Goal: Task Accomplishment & Management: Use online tool/utility

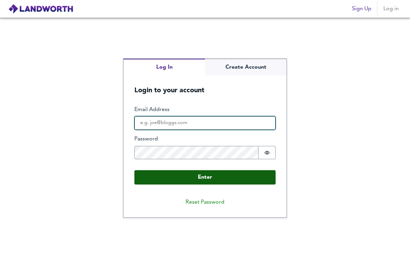
type input "[PERSON_NAME][EMAIL_ADDRESS][DOMAIN_NAME]"
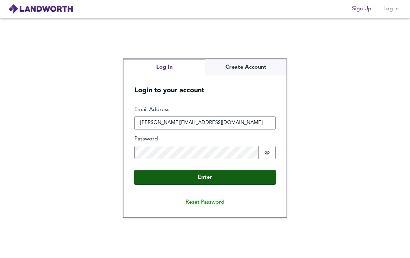
click at [218, 184] on button "Enter" at bounding box center [205, 177] width 141 height 14
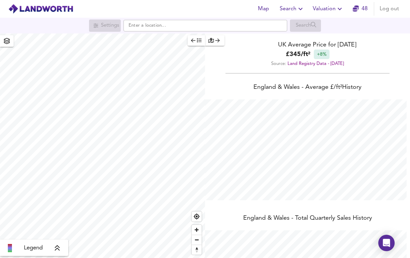
scroll to position [258, 410]
click at [159, 28] on input "text" at bounding box center [206, 26] width 164 height 12
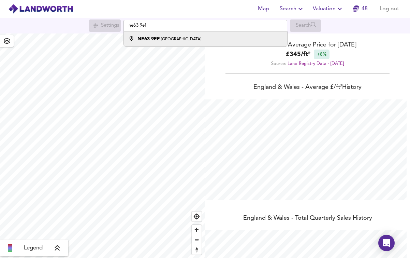
click at [141, 41] on strong "NE63 9EF" at bounding box center [149, 39] width 22 height 5
type input "[STREET_ADDRESS]"
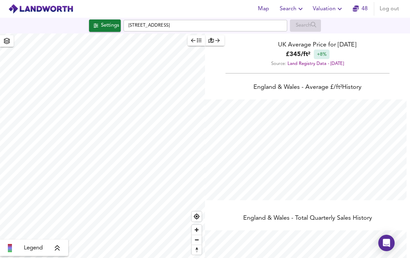
checkbox input "false"
checkbox input "true"
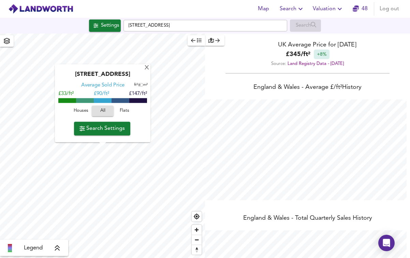
click at [76, 113] on span "Houses" at bounding box center [81, 111] width 18 height 8
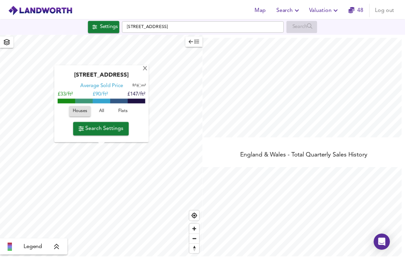
scroll to position [80, 0]
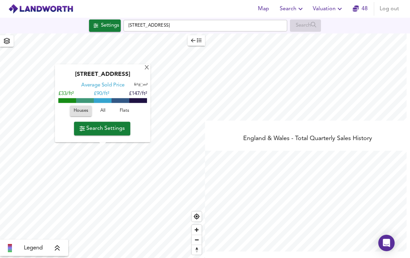
click at [327, 13] on span "Valuation" at bounding box center [328, 9] width 31 height 10
click at [333, 20] on li "New Valuation Report" at bounding box center [329, 24] width 82 height 12
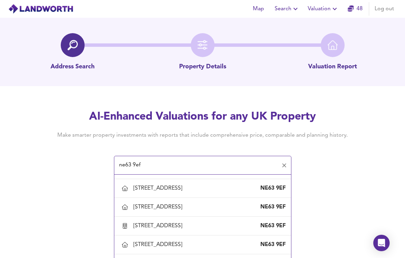
scroll to position [167, 0]
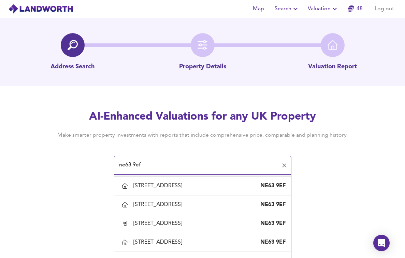
click at [185, 171] on div "[STREET_ADDRESS]" at bounding box center [160, 167] width 52 height 8
type input "[STREET_ADDRESS]"
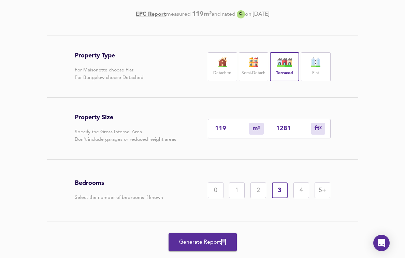
scroll to position [134, 0]
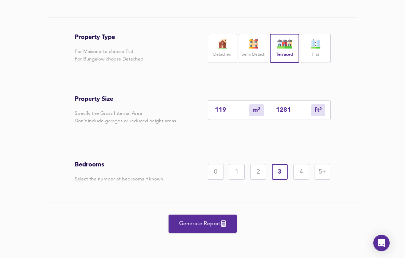
click at [184, 239] on div "Generate Report" at bounding box center [203, 223] width 256 height 41
click at [194, 223] on span "Generate Report" at bounding box center [203, 224] width 55 height 10
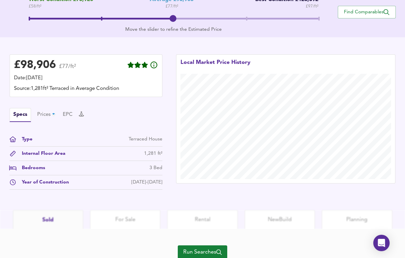
scroll to position [180, 0]
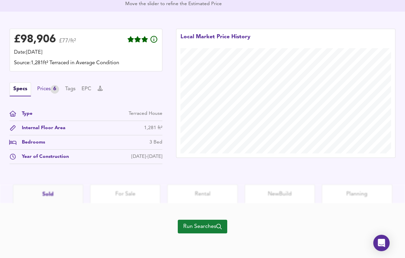
click at [43, 92] on div "Prices 6" at bounding box center [48, 89] width 22 height 9
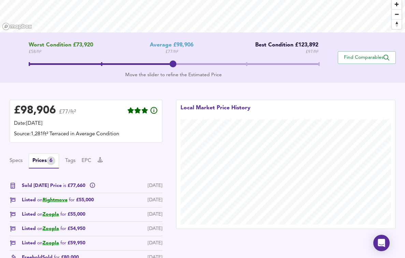
scroll to position [135, 0]
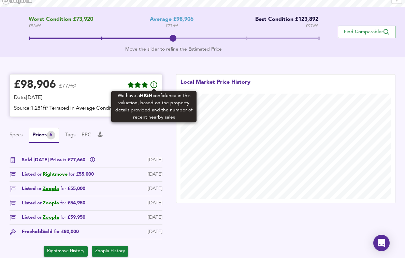
click at [157, 84] on icon at bounding box center [154, 84] width 7 height 7
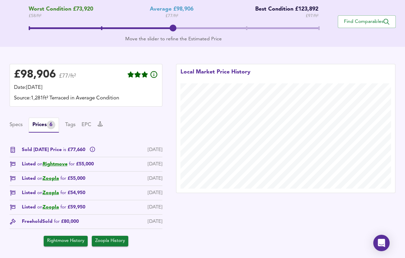
scroll to position [148, 0]
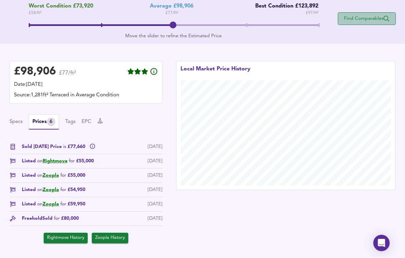
click at [359, 16] on span "Find Comparables" at bounding box center [367, 18] width 51 height 6
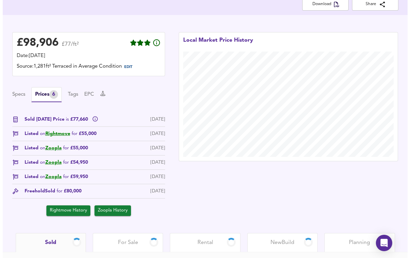
scroll to position [119, 0]
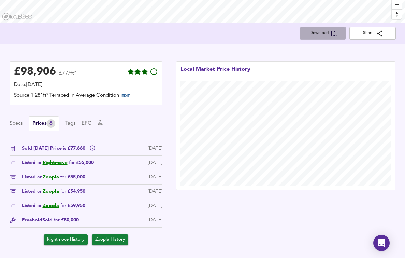
click at [312, 34] on span "Download" at bounding box center [323, 33] width 36 height 7
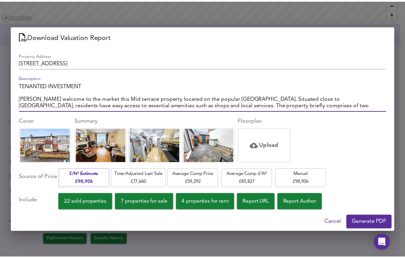
scroll to position [13, 0]
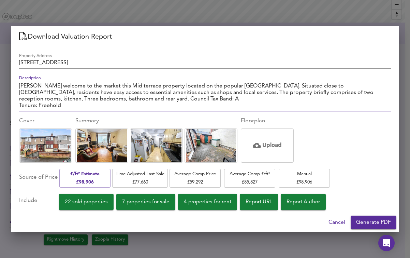
click at [228, 203] on span "4 properties for rent" at bounding box center [207, 201] width 47 height 9
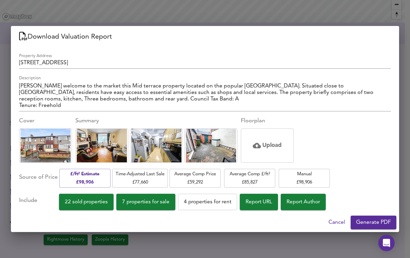
click at [170, 209] on button "7 properties for sale" at bounding box center [145, 202] width 59 height 16
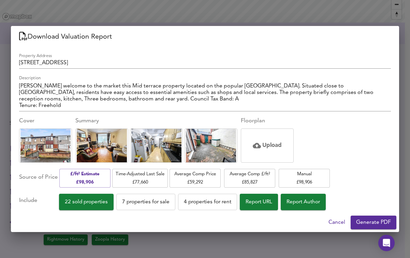
click at [75, 212] on div "Property Address [STREET_ADDRESS] Description TENANTED INVESTMENT [PERSON_NAME]…" at bounding box center [205, 130] width 389 height 165
click at [85, 206] on span "22 sold properties" at bounding box center [86, 201] width 43 height 9
click at [252, 202] on button "Report URL" at bounding box center [259, 202] width 38 height 16
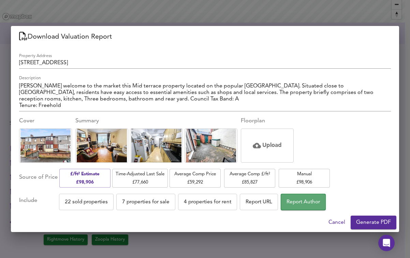
click at [296, 200] on span "Report Author" at bounding box center [303, 201] width 33 height 9
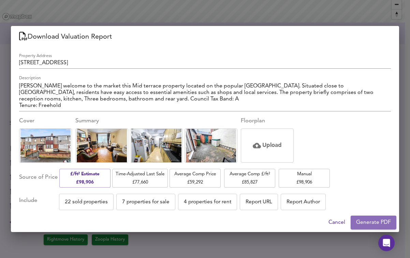
click at [371, 222] on span "Generate PDF" at bounding box center [373, 223] width 35 height 10
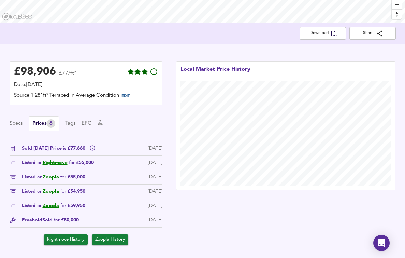
scroll to position [0, 0]
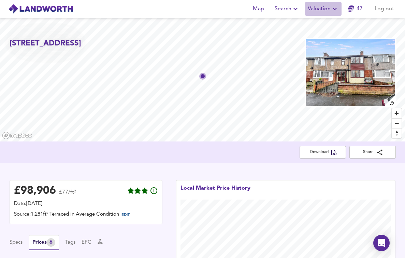
click at [335, 10] on icon "button" at bounding box center [335, 9] width 4 height 2
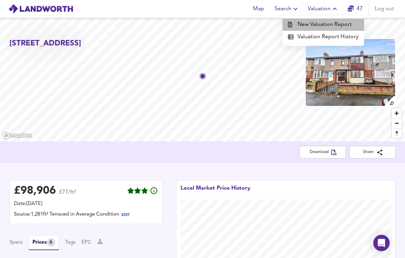
click at [327, 24] on li "New Valuation Report" at bounding box center [324, 24] width 82 height 12
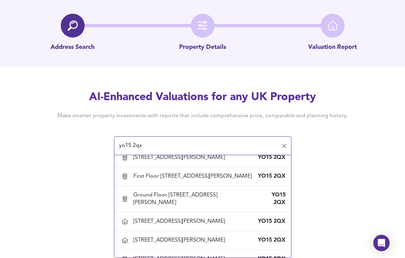
scroll to position [281, 0]
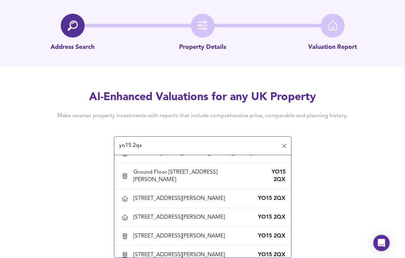
click at [185, 120] on div "[STREET_ADDRESS][PERSON_NAME]" at bounding box center [181, 116] width 94 height 8
type input "[STREET_ADDRESS][PERSON_NAME]"
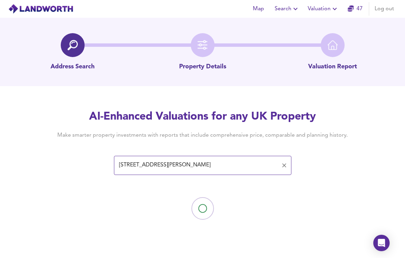
scroll to position [0, 0]
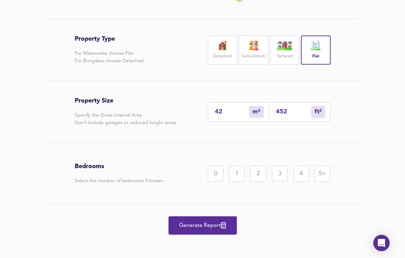
scroll to position [134, 0]
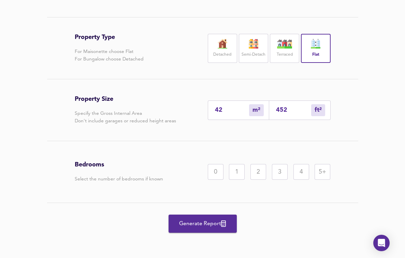
click at [238, 180] on div "1" at bounding box center [237, 172] width 16 height 16
click at [204, 228] on span "Generate Report" at bounding box center [203, 224] width 55 height 10
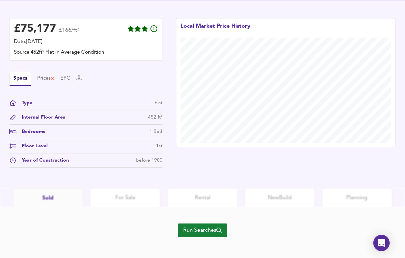
scroll to position [193, 0]
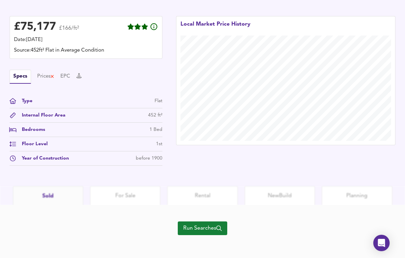
click at [202, 221] on button "Run Searches" at bounding box center [203, 228] width 50 height 14
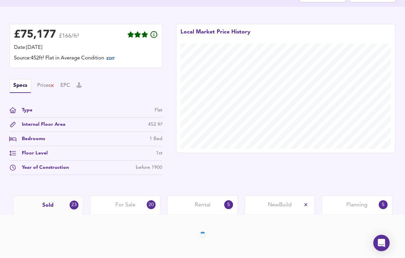
scroll to position [164, 0]
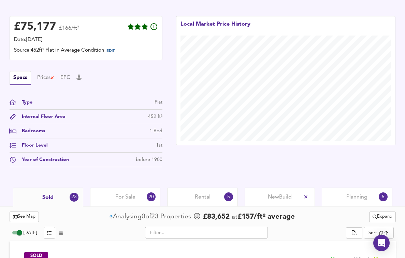
click at [126, 201] on div "For Sale 20" at bounding box center [125, 196] width 70 height 19
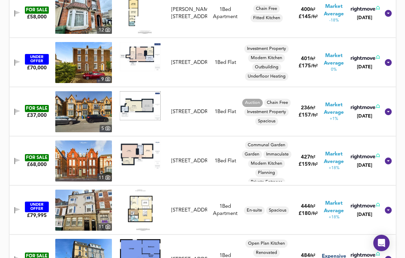
scroll to position [318, 0]
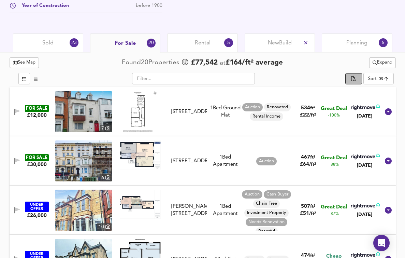
click at [355, 81] on icon "split button" at bounding box center [353, 79] width 5 height 6
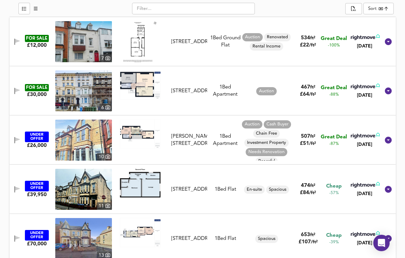
scroll to position [401, 0]
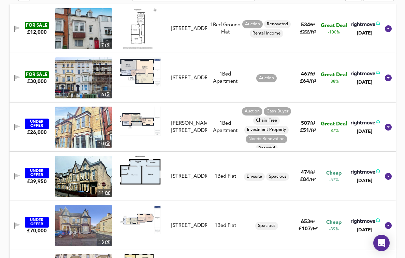
click at [94, 128] on img at bounding box center [83, 127] width 57 height 41
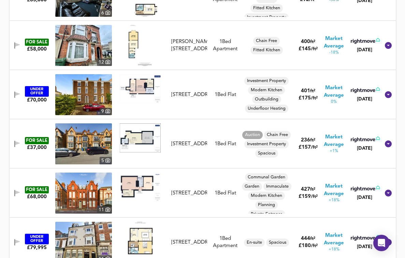
scroll to position [738, 0]
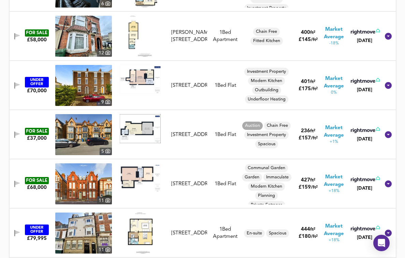
click at [143, 127] on img at bounding box center [140, 128] width 41 height 29
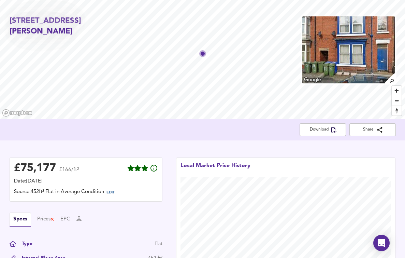
scroll to position [0, 0]
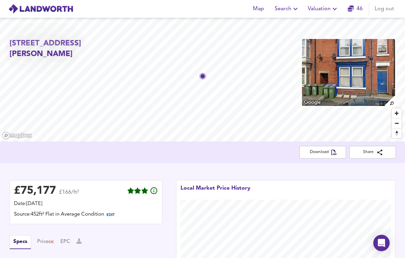
click at [351, 7] on icon "button" at bounding box center [351, 8] width 6 height 6
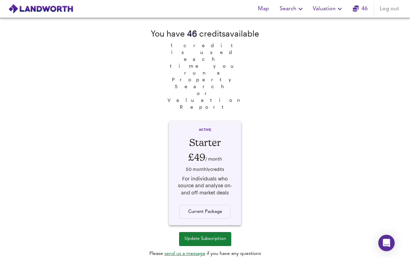
click at [342, 10] on icon "button" at bounding box center [340, 9] width 8 height 8
click at [331, 37] on li "Valuation Report History" at bounding box center [329, 37] width 82 height 12
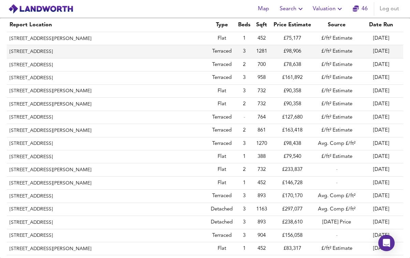
click at [68, 49] on th "[STREET_ADDRESS]" at bounding box center [107, 51] width 201 height 13
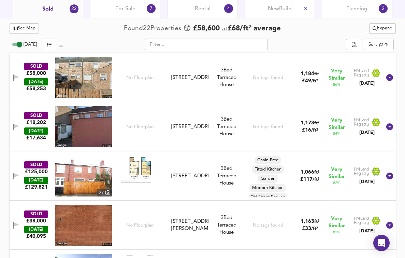
scroll to position [335, 0]
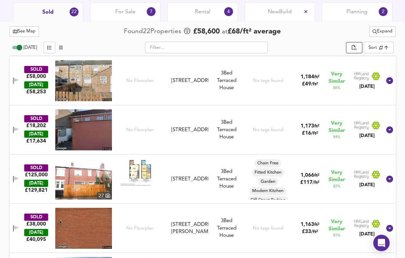
click at [357, 46] on icon "split button" at bounding box center [354, 48] width 5 height 6
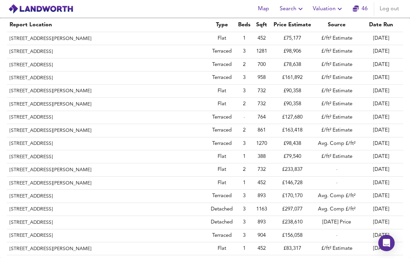
click at [341, 12] on icon "button" at bounding box center [340, 9] width 8 height 8
click at [336, 35] on li "Valuation Report History" at bounding box center [329, 37] width 82 height 12
click at [340, 10] on icon "button" at bounding box center [340, 9] width 4 height 2
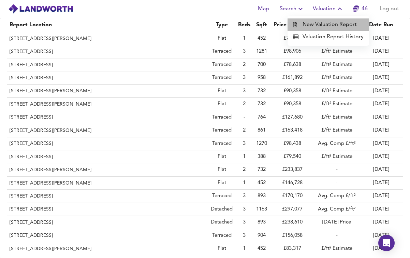
click at [331, 27] on li "New Valuation Report" at bounding box center [329, 24] width 82 height 12
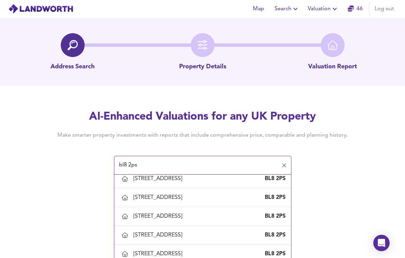
scroll to position [974, 0]
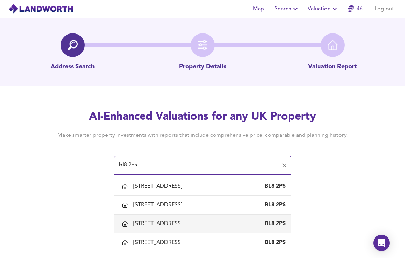
click at [214, 227] on div "[STREET_ADDRESS]" at bounding box center [210, 224] width 152 height 8
type input "[STREET_ADDRESS]"
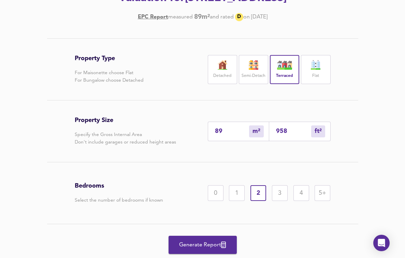
scroll to position [113, 0]
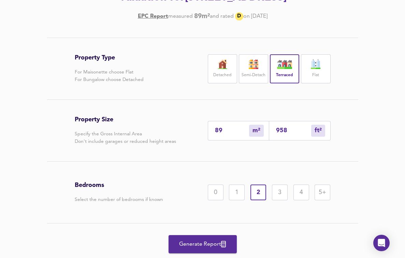
click at [285, 191] on div "3" at bounding box center [280, 192] width 16 height 16
click at [191, 239] on span "Generate Report" at bounding box center [203, 244] width 55 height 10
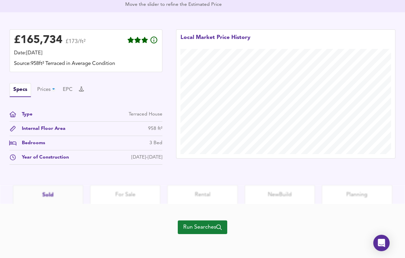
scroll to position [180, 0]
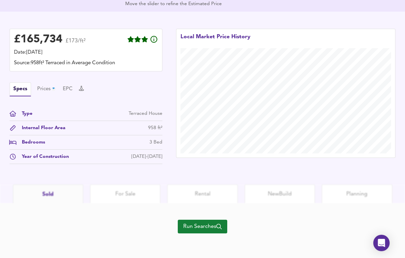
click at [195, 232] on button "Run Searches" at bounding box center [203, 227] width 50 height 14
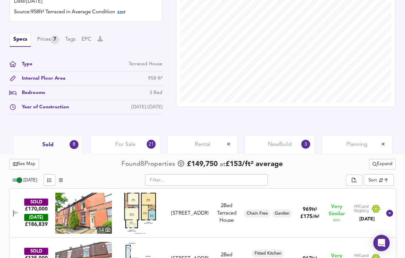
scroll to position [241, 0]
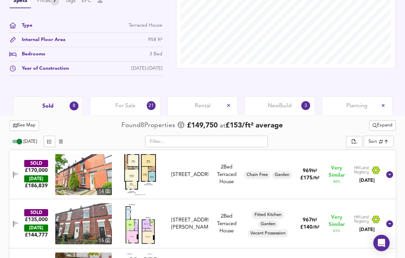
click at [216, 107] on div "Rental" at bounding box center [202, 105] width 70 height 19
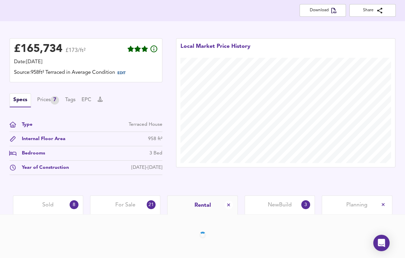
scroll to position [166, 0]
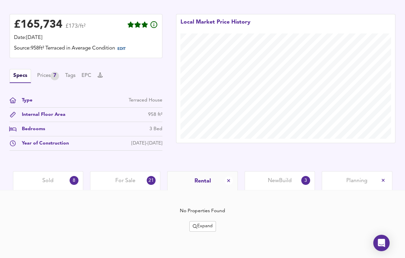
click at [112, 177] on div "For Sale 21" at bounding box center [125, 180] width 70 height 19
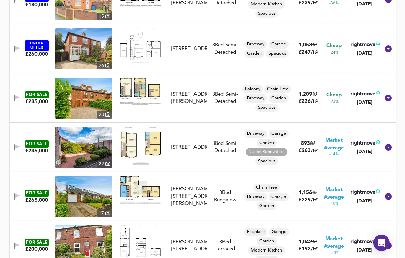
scroll to position [65, 0]
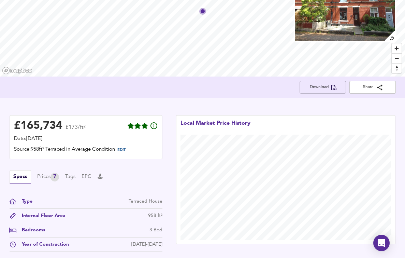
click at [316, 85] on span "Download" at bounding box center [323, 87] width 36 height 7
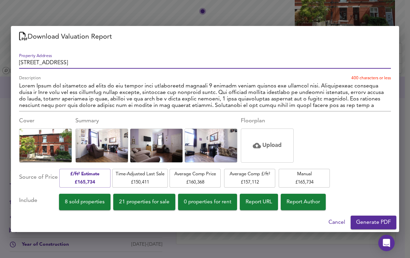
click at [370, 222] on span "Generate PDF" at bounding box center [373, 223] width 35 height 10
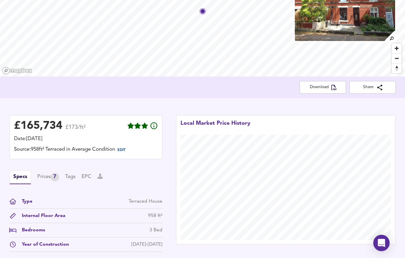
scroll to position [65, 0]
